Goal: Task Accomplishment & Management: Complete application form

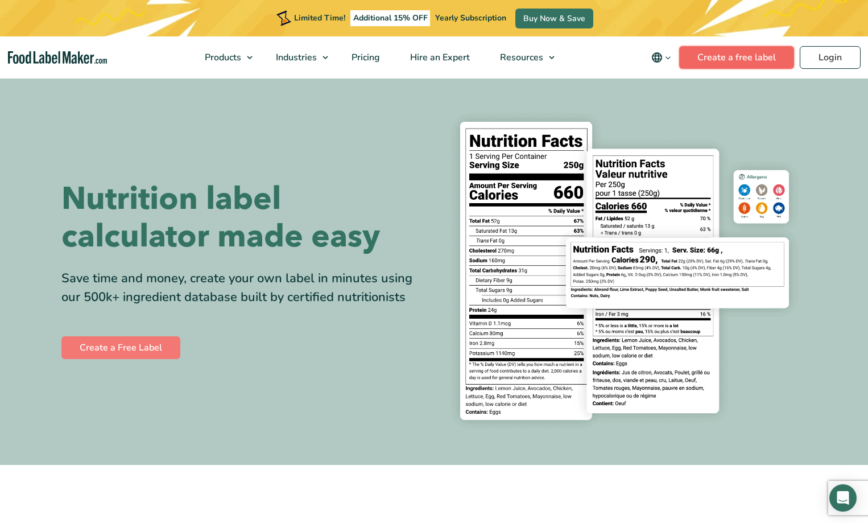
click at [755, 52] on link "Create a free label" at bounding box center [736, 57] width 115 height 23
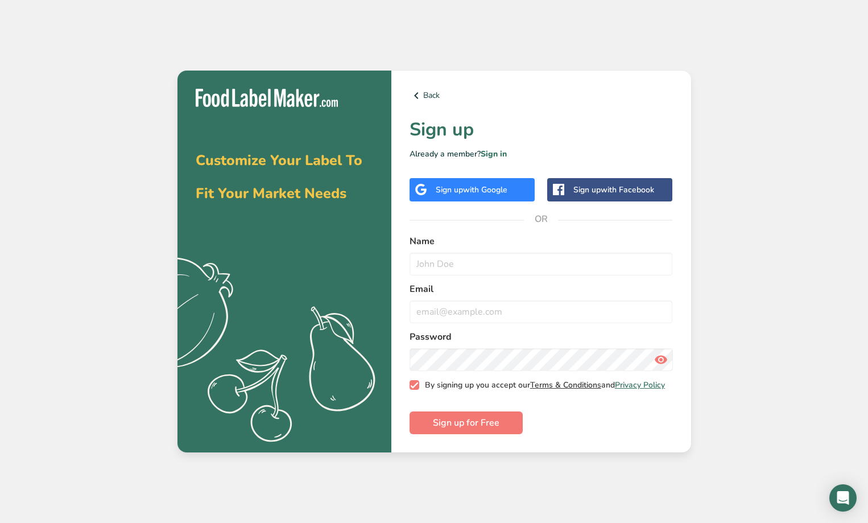
click at [568, 384] on link "Terms & Conditions" at bounding box center [565, 385] width 71 height 11
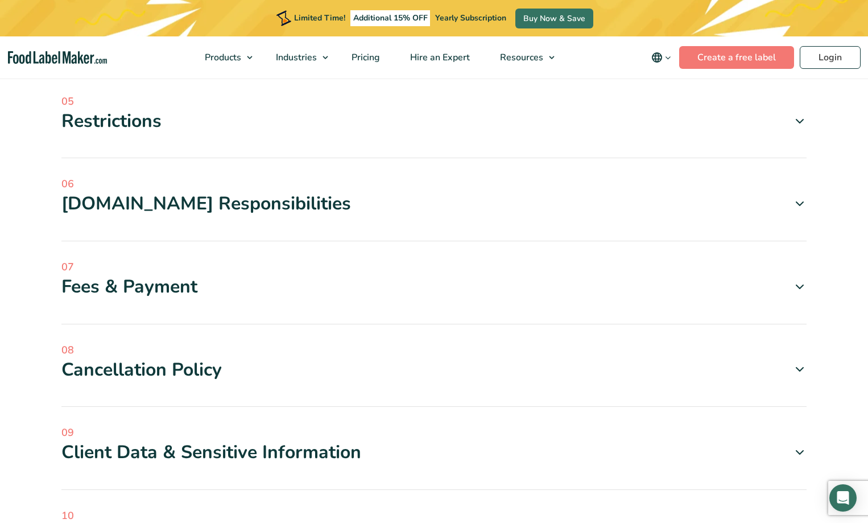
scroll to position [626, 0]
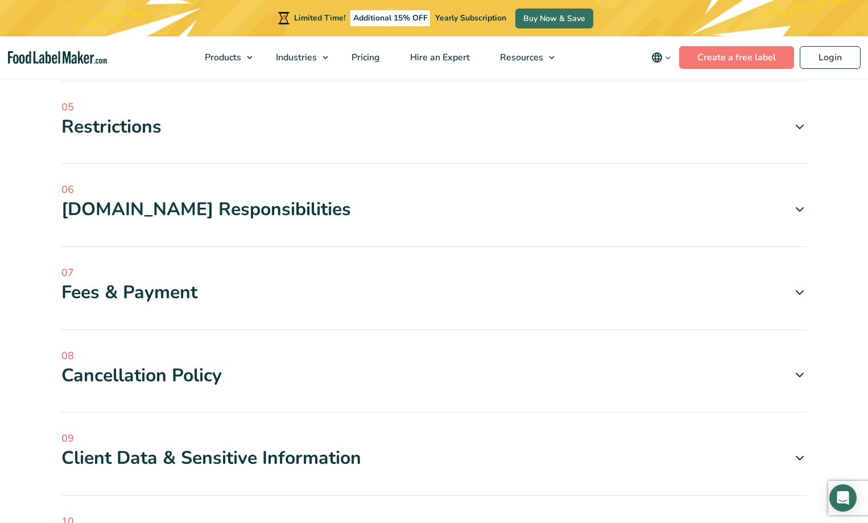
click at [158, 291] on div "Fees & Payment" at bounding box center [433, 293] width 745 height 24
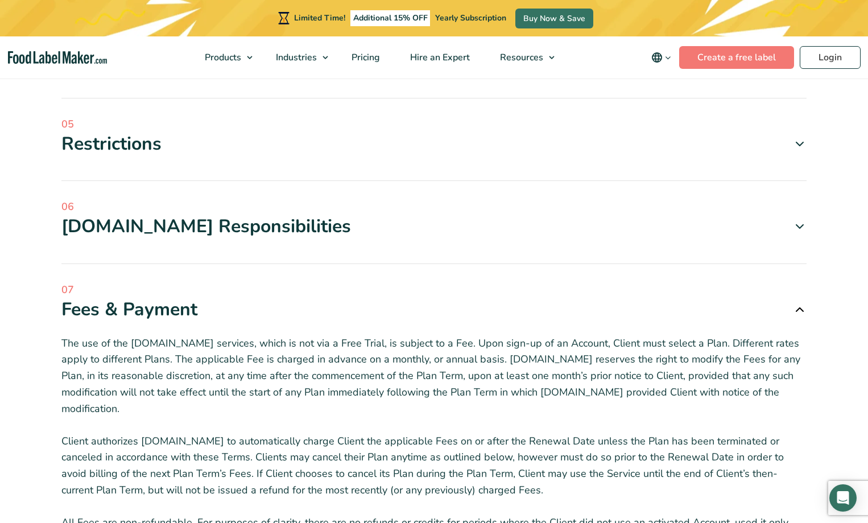
scroll to position [455, 0]
